Goal: Information Seeking & Learning: Learn about a topic

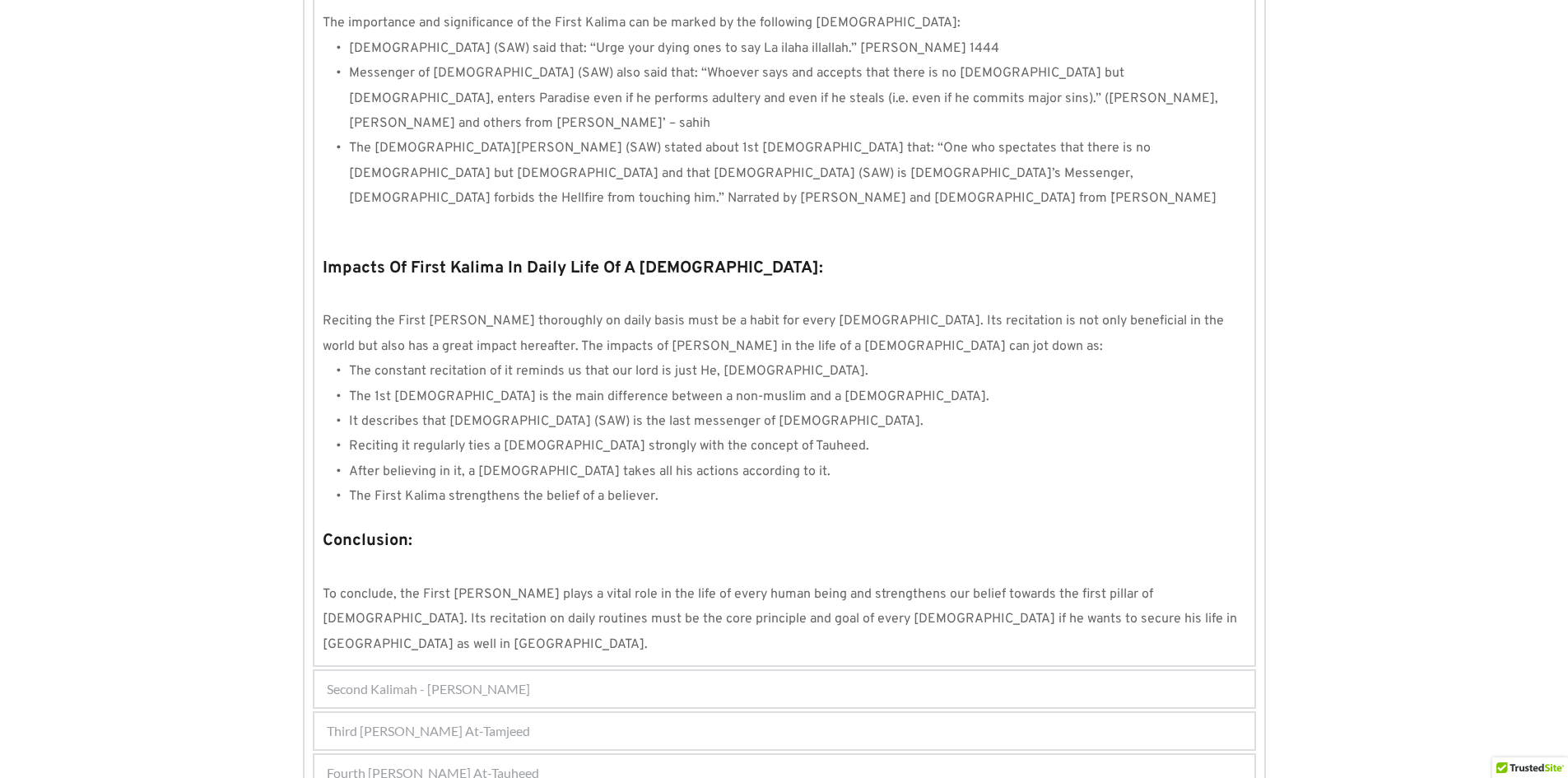
scroll to position [1340, 0]
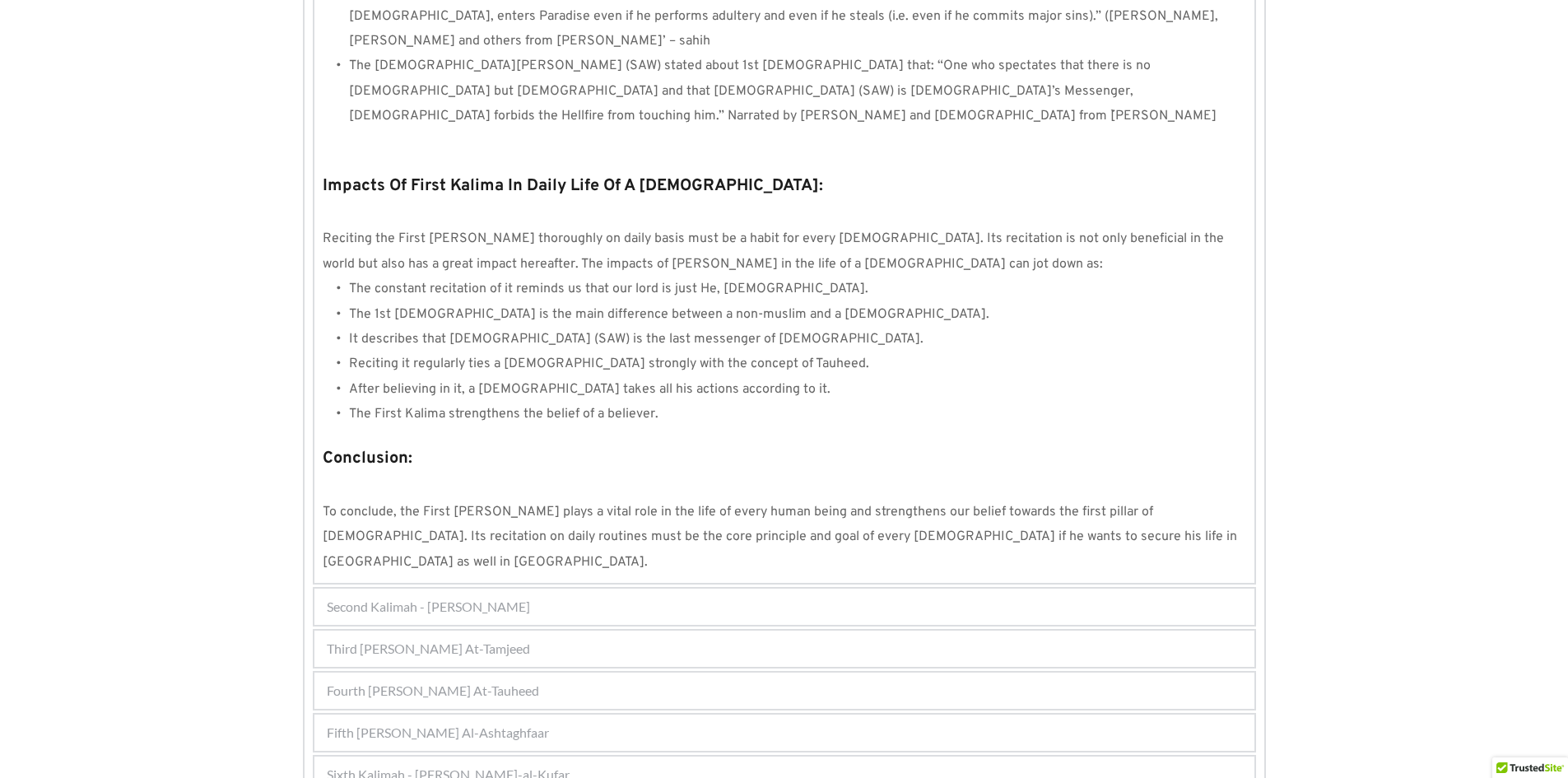
click at [489, 596] on span "Second Kalimah - Kalimah Ash-Shahdah" at bounding box center [428, 606] width 203 height 20
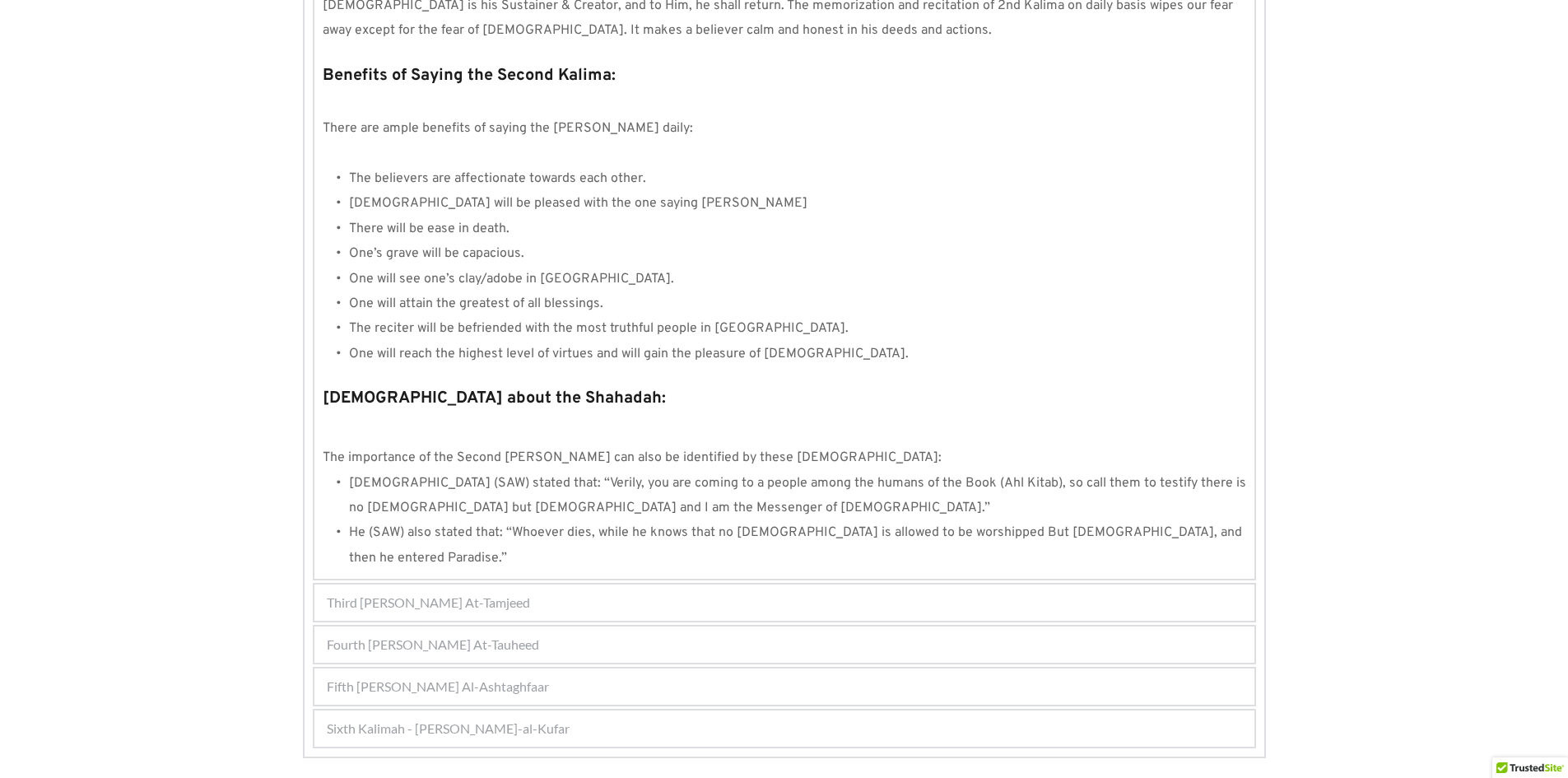
scroll to position [1562, 0]
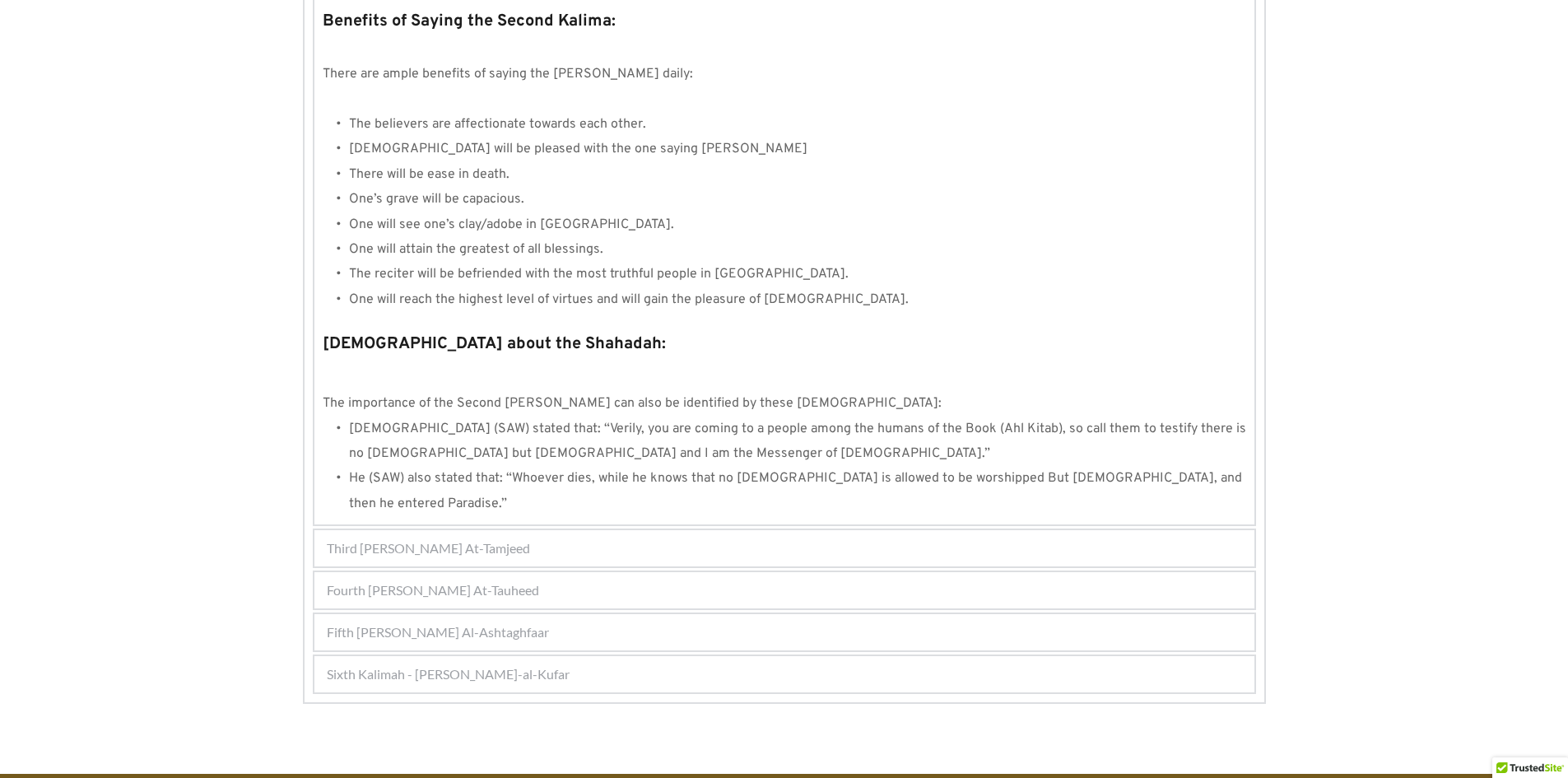
click at [558, 530] on div "Third Kalimah - Kalimah At-Tamjeed" at bounding box center [784, 548] width 939 height 36
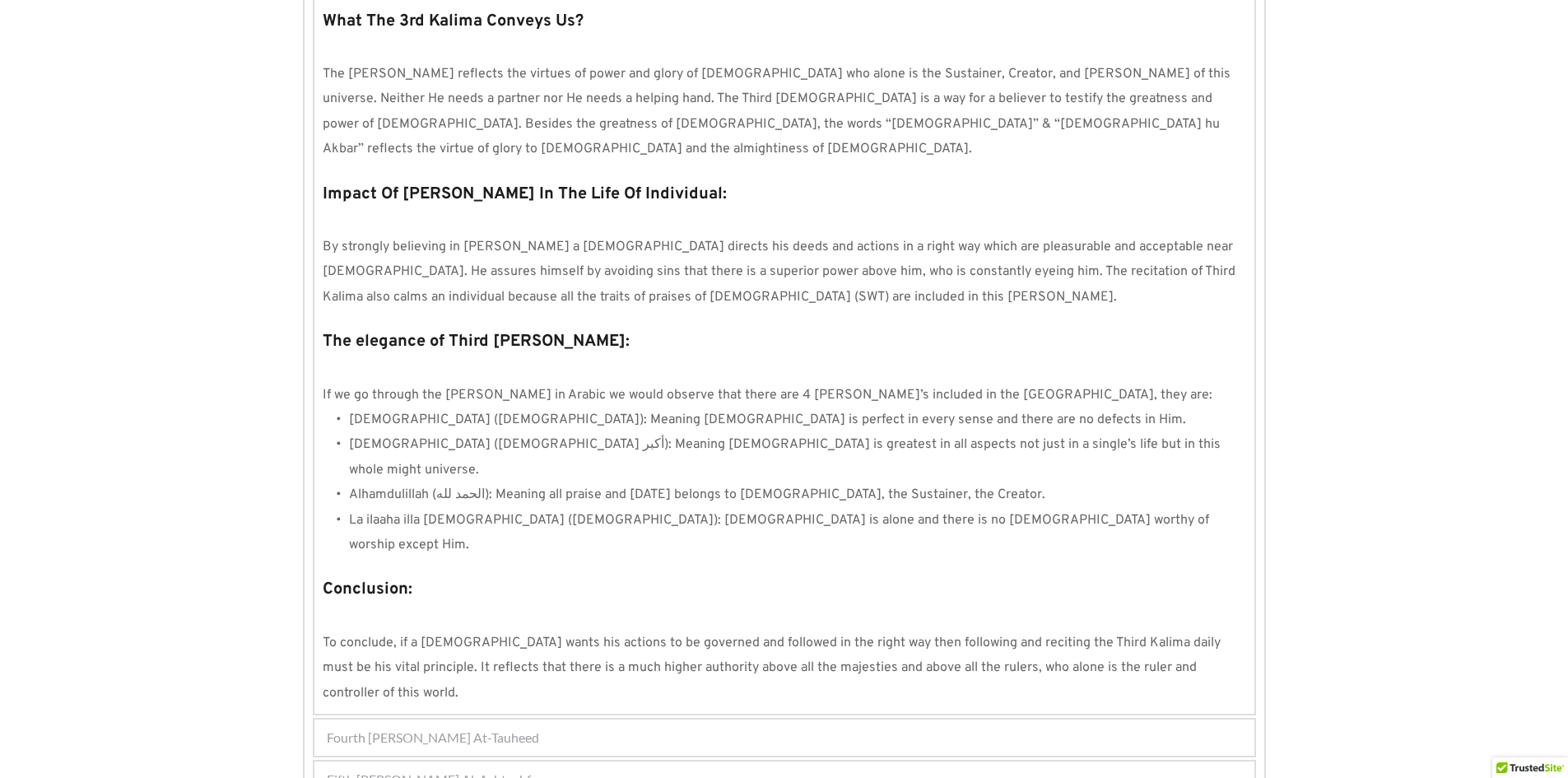
scroll to position [1250, 0]
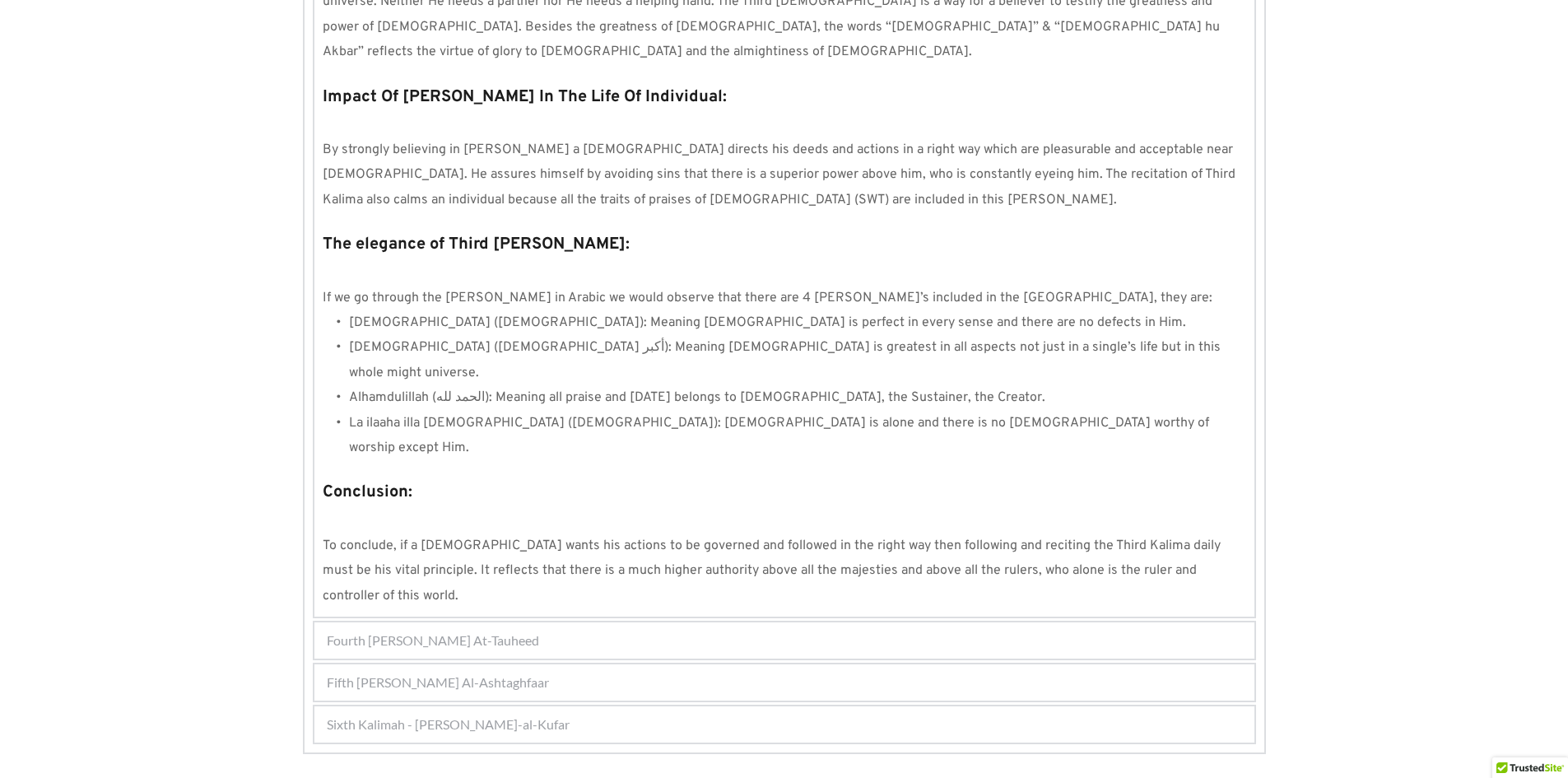
click at [547, 622] on div "Fourth Kalimah - Kalimah At-Tauheed" at bounding box center [784, 640] width 939 height 36
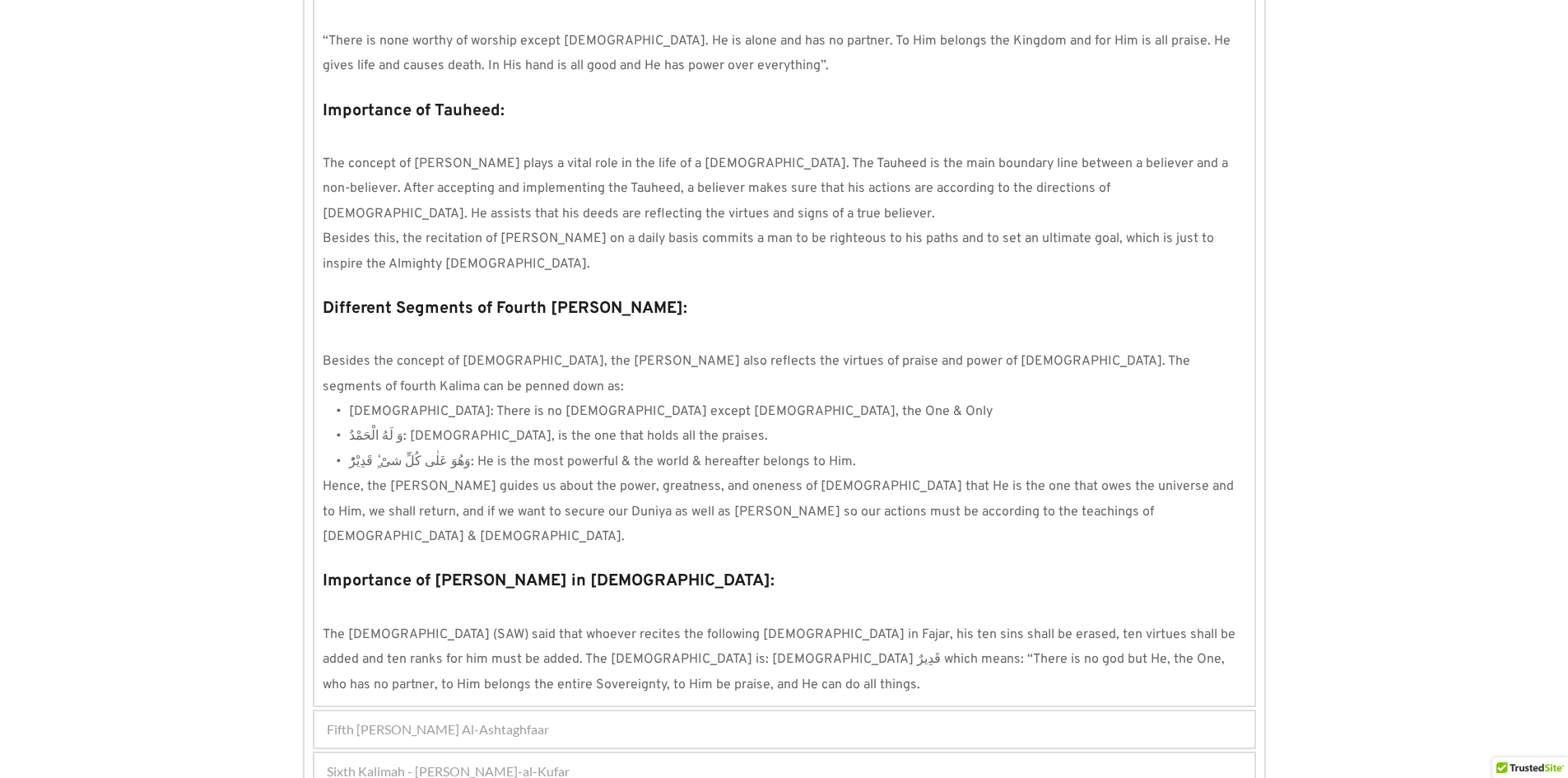
scroll to position [1335, 0]
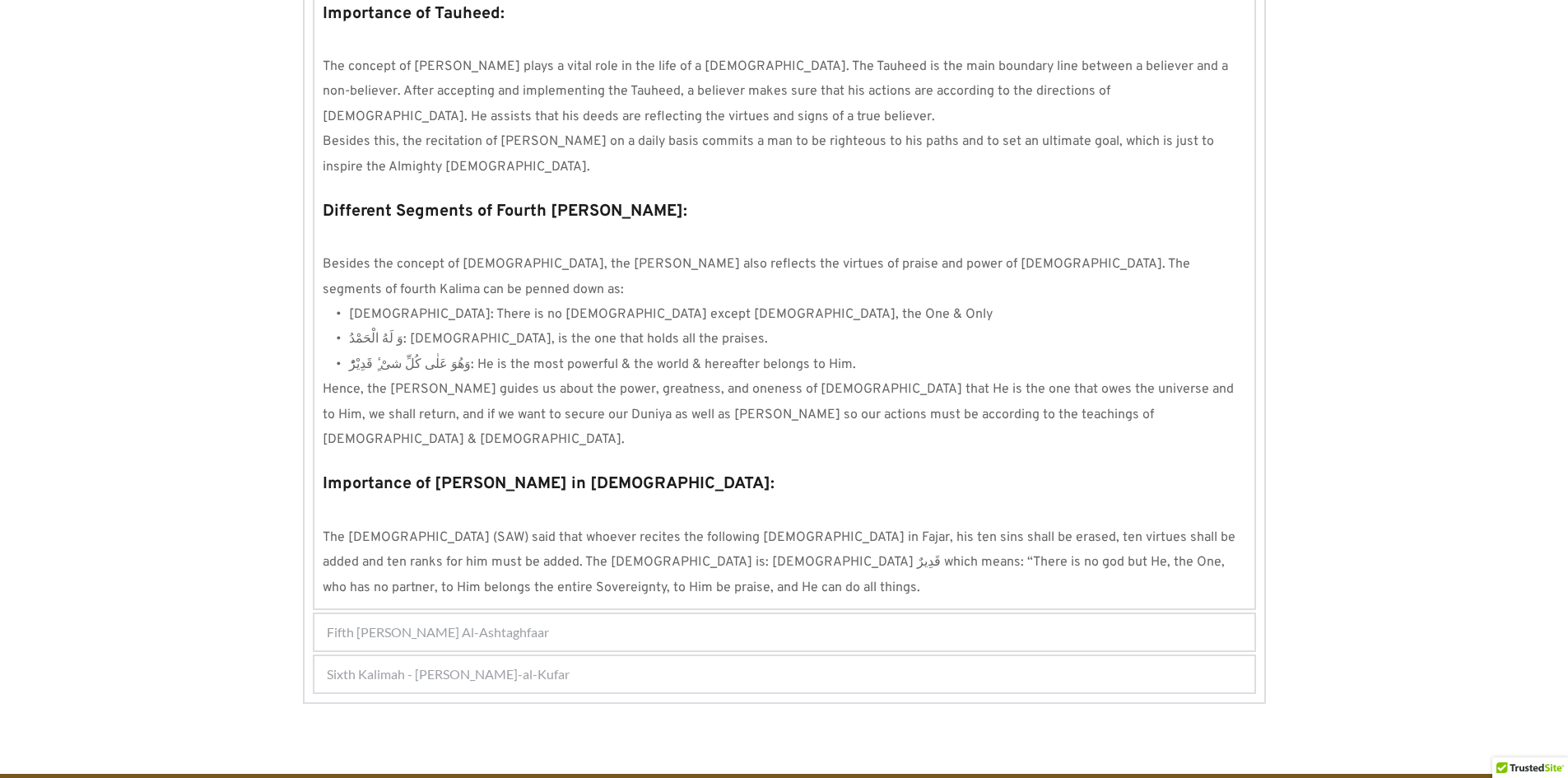
click at [564, 614] on div "Fifth Kalimah - Kalimah Al-Ashtaghfaar" at bounding box center [784, 632] width 939 height 36
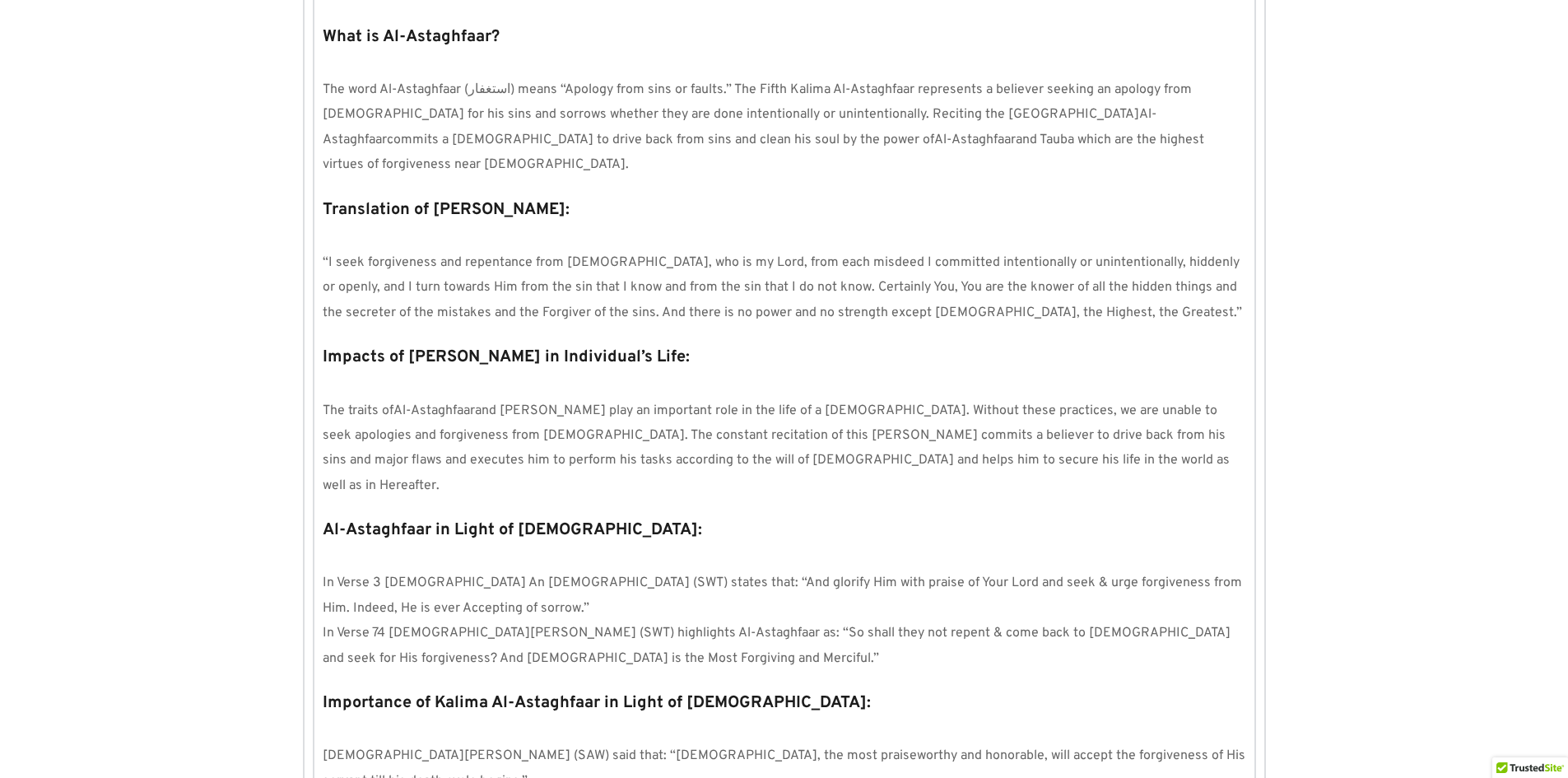
scroll to position [1629, 0]
